Goal: Task Accomplishment & Management: Manage account settings

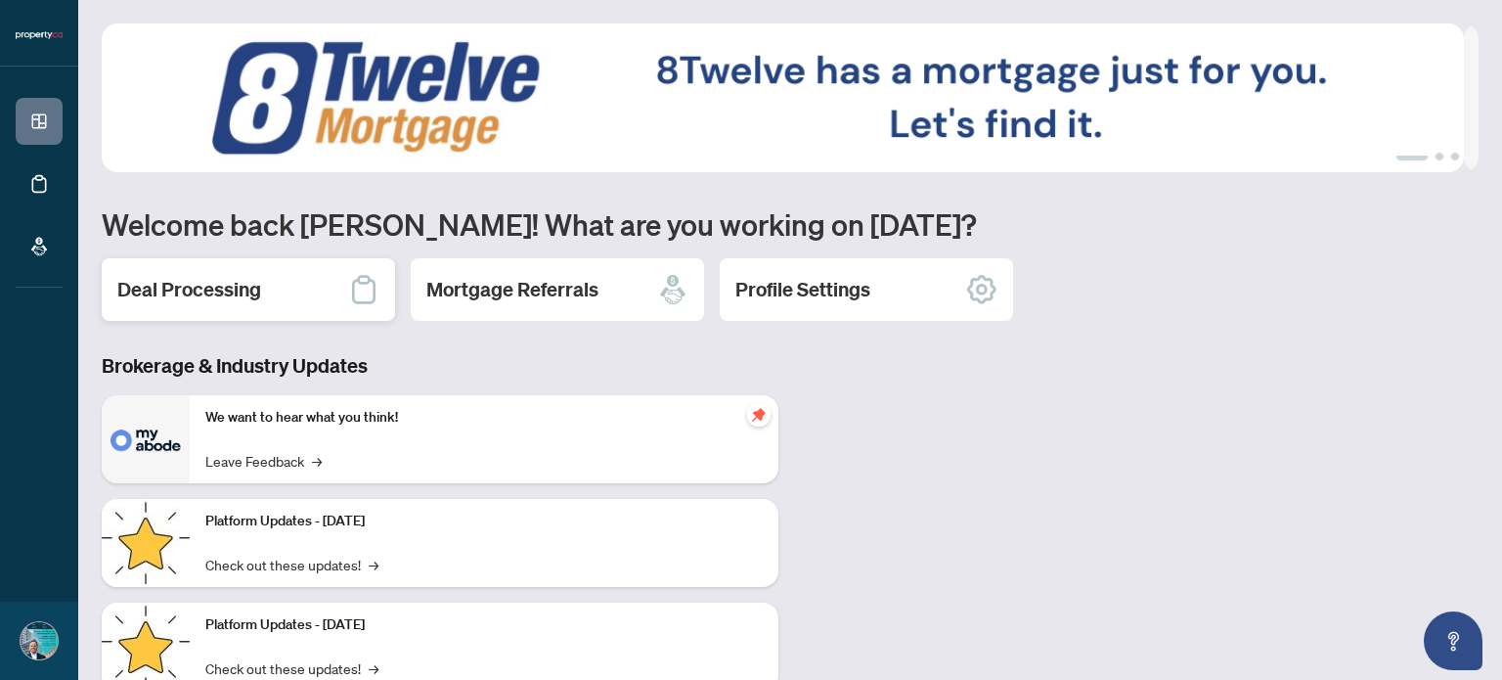
click at [235, 280] on h2 "Deal Processing" at bounding box center [189, 289] width 144 height 27
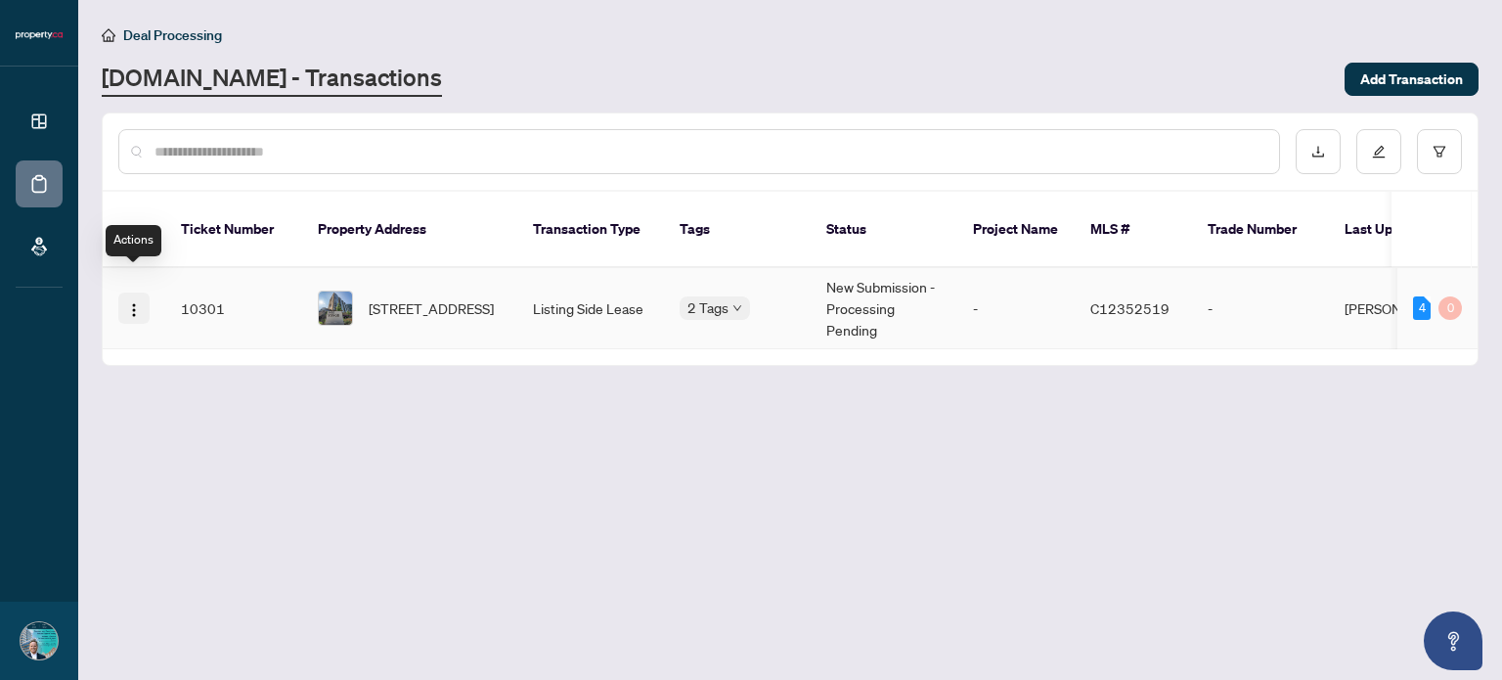
click at [129, 302] on img "button" at bounding box center [134, 310] width 16 height 16
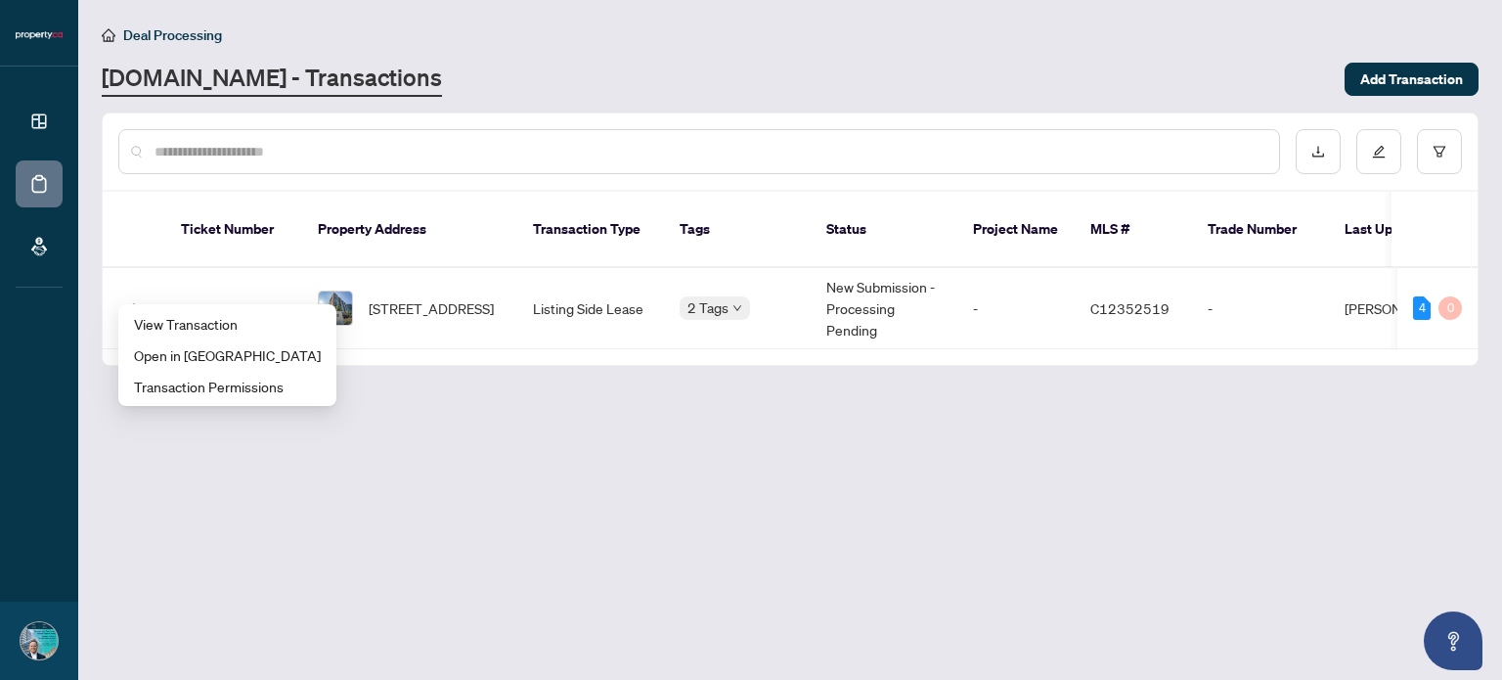
drag, startPoint x: 492, startPoint y: 468, endPoint x: 506, endPoint y: 467, distance: 13.7
click at [496, 465] on main "Deal Processing [DOMAIN_NAME] - Transactions Add Transaction Ticket Number Prop…" at bounding box center [790, 340] width 1424 height 680
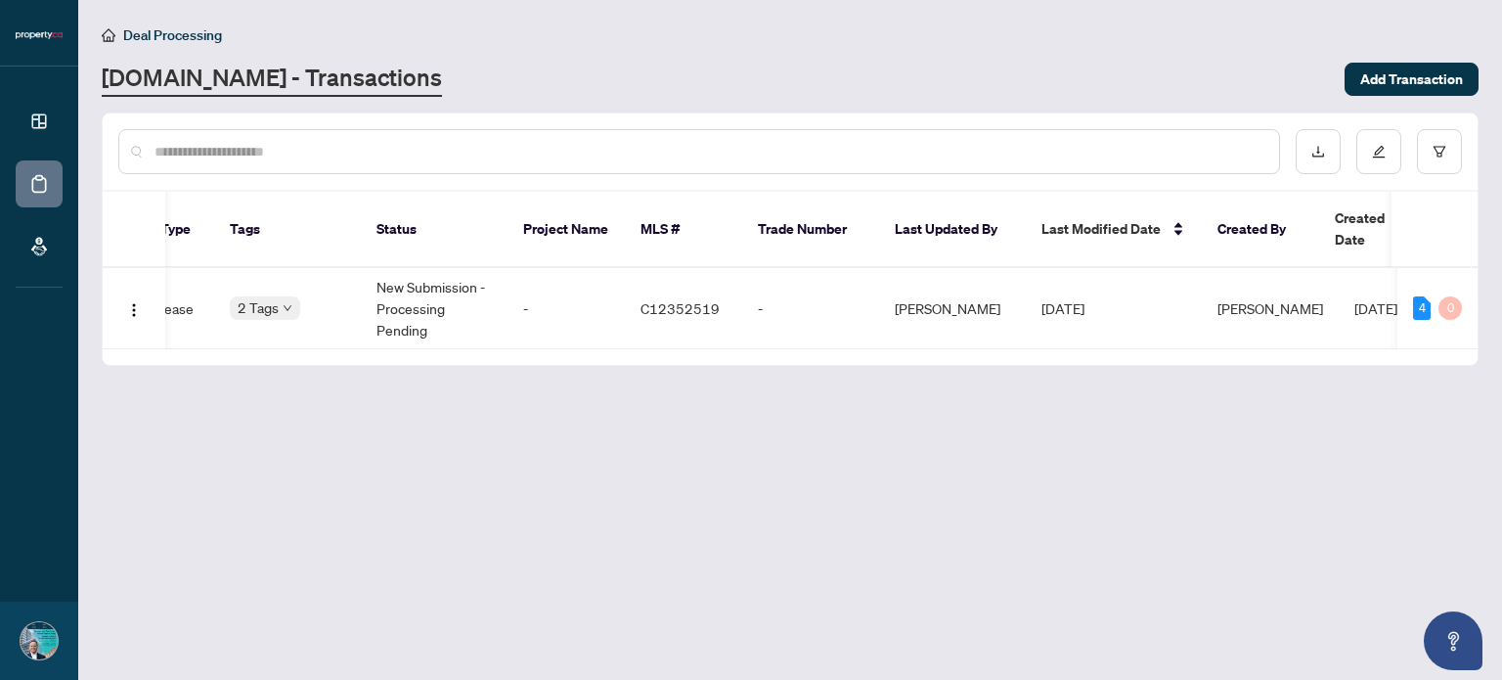
scroll to position [0, 423]
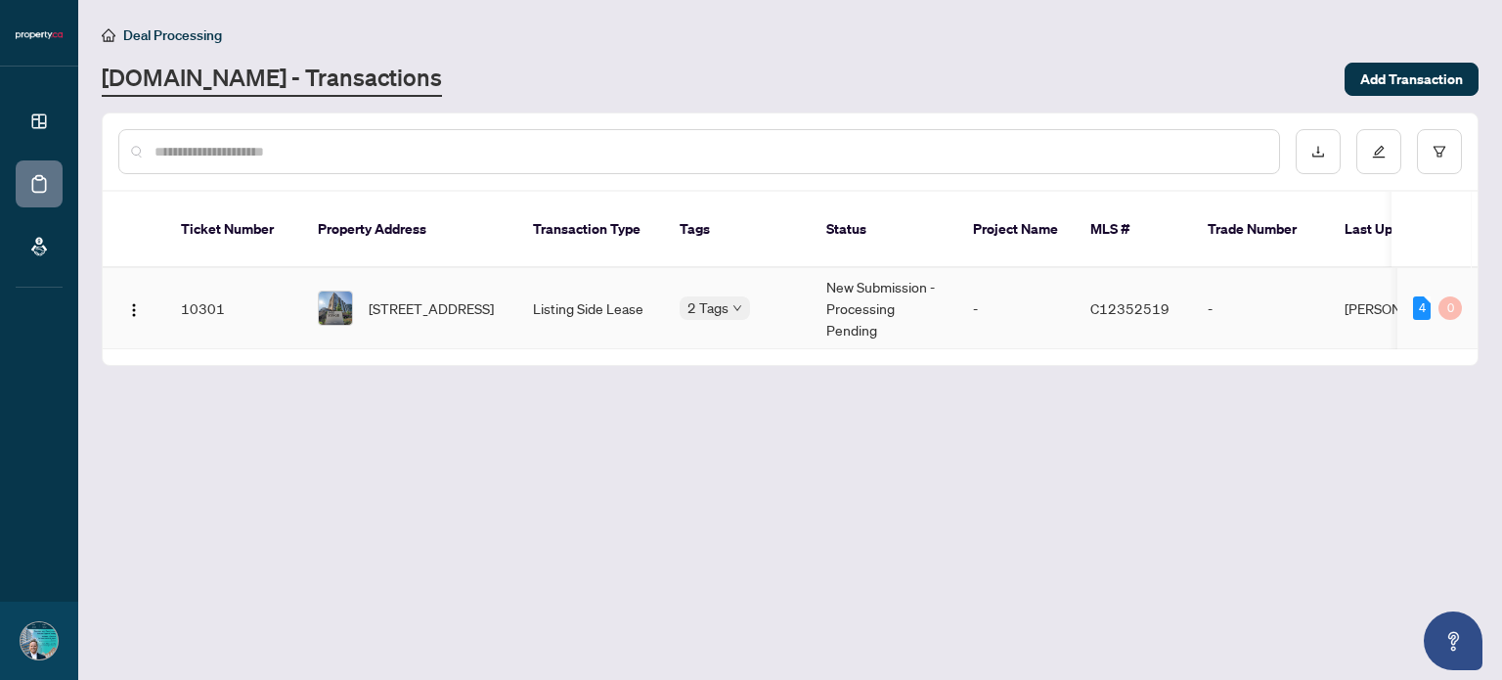
click at [854, 268] on td "New Submission - Processing Pending" at bounding box center [884, 308] width 147 height 81
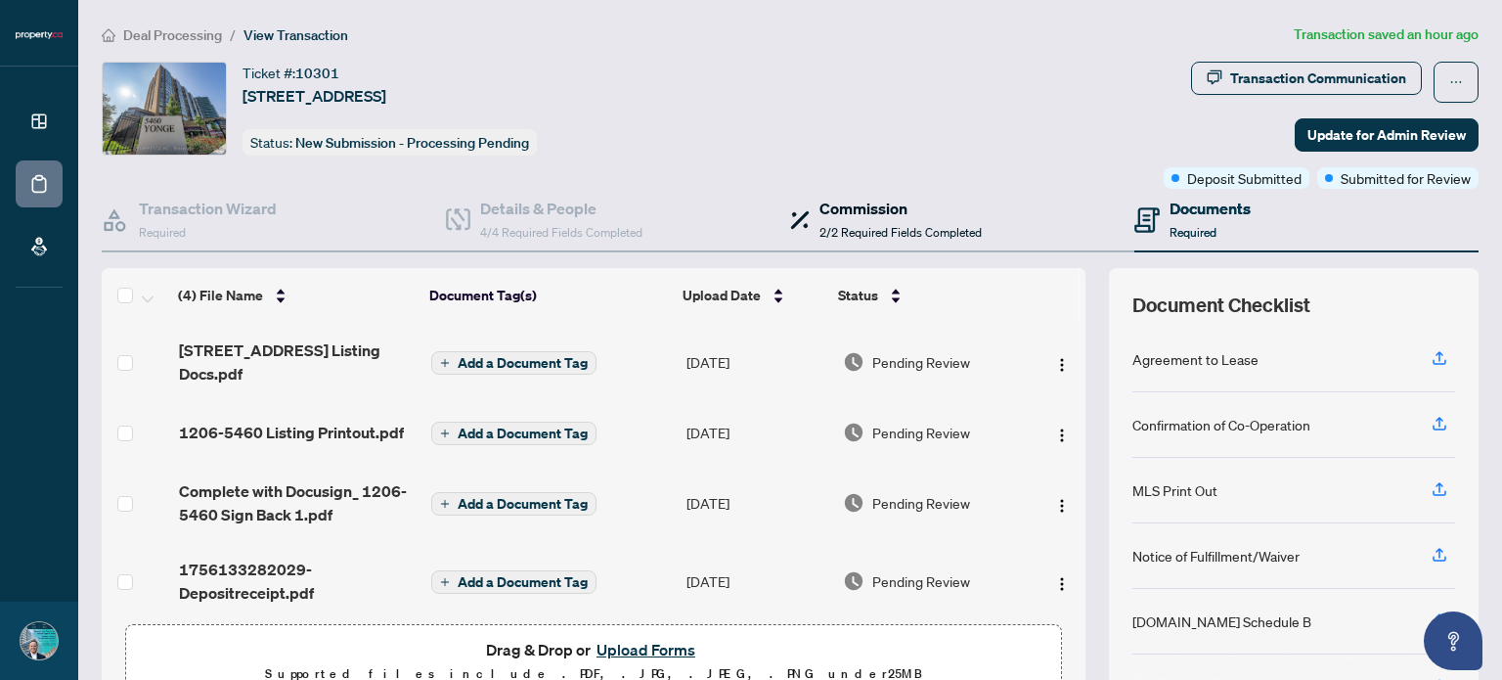
click at [891, 202] on h4 "Commission" at bounding box center [901, 208] width 162 height 23
